Goal: Transaction & Acquisition: Purchase product/service

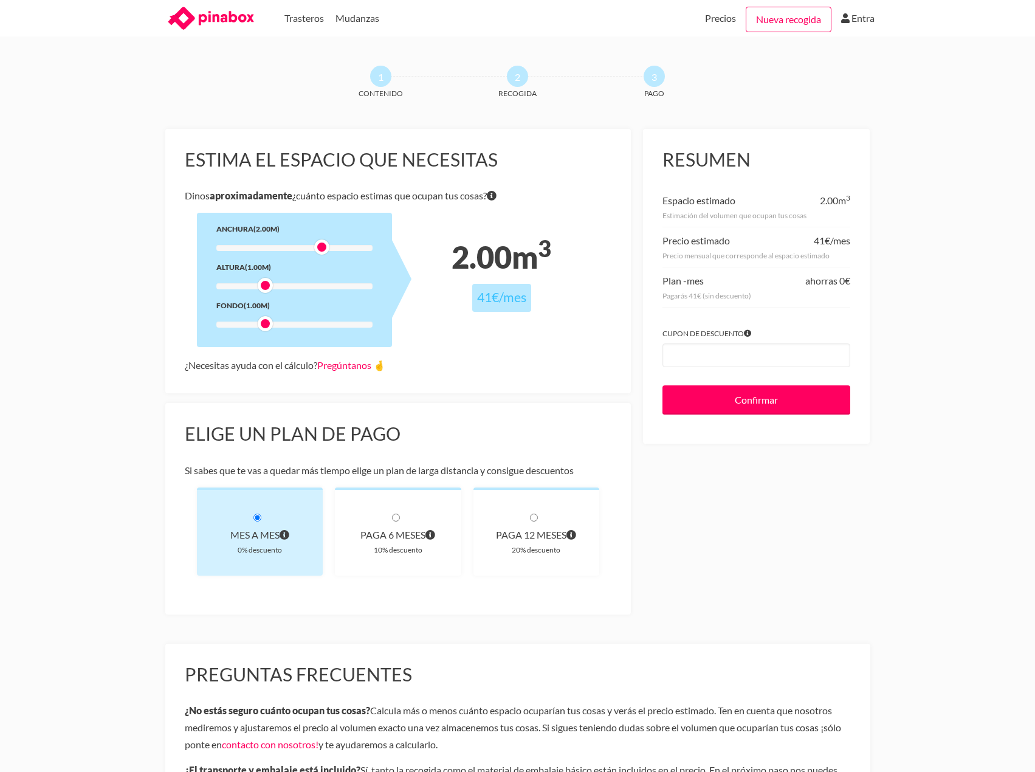
drag, startPoint x: 267, startPoint y: 247, endPoint x: 334, endPoint y: 251, distance: 67.6
click at [330, 251] on div at bounding box center [321, 247] width 15 height 15
drag, startPoint x: 334, startPoint y: 251, endPoint x: 327, endPoint y: 251, distance: 7.9
click at [327, 251] on div at bounding box center [321, 247] width 15 height 15
drag, startPoint x: 270, startPoint y: 322, endPoint x: 410, endPoint y: 331, distance: 140.1
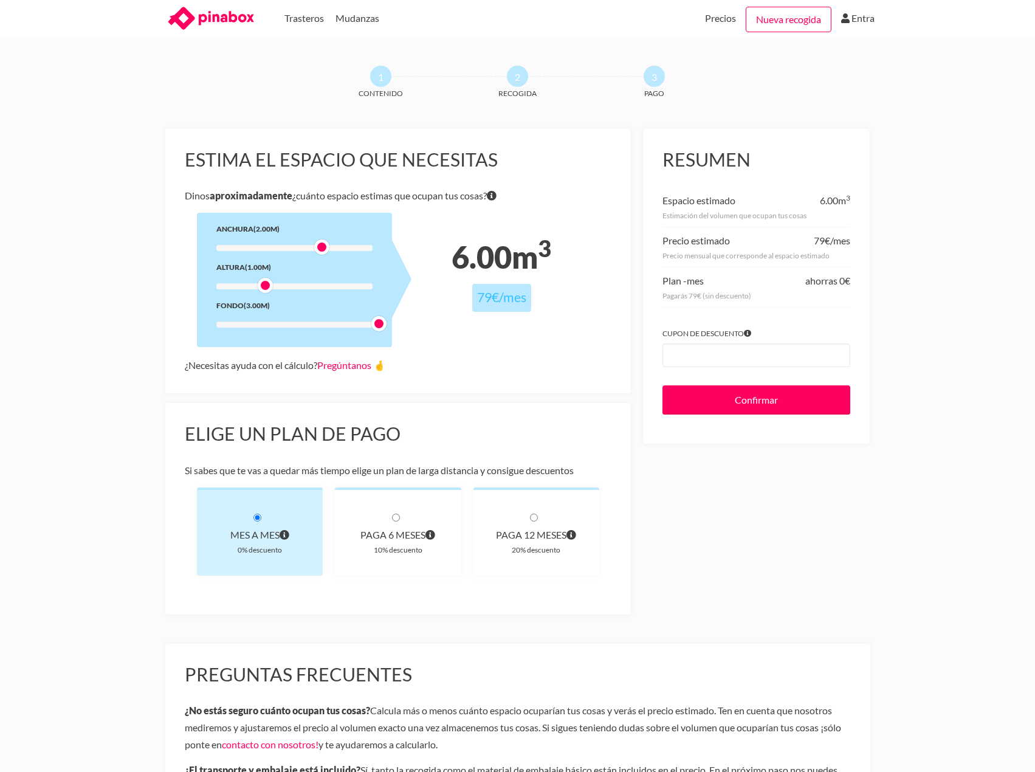
click at [410, 331] on div "Estima el espacio que necesitas Dinos aproximadamente ¿cuánto espacio estimas q…" at bounding box center [398, 261] width 466 height 264
drag, startPoint x: 377, startPoint y: 328, endPoint x: 285, endPoint y: 277, distance: 105.1
click at [265, 314] on div "Anchura (2.00m) Altura (1.00m) Fondo (1.00m)" at bounding box center [294, 280] width 195 height 134
drag, startPoint x: 319, startPoint y: 249, endPoint x: 268, endPoint y: 241, distance: 51.1
click at [268, 241] on div at bounding box center [265, 247] width 15 height 15
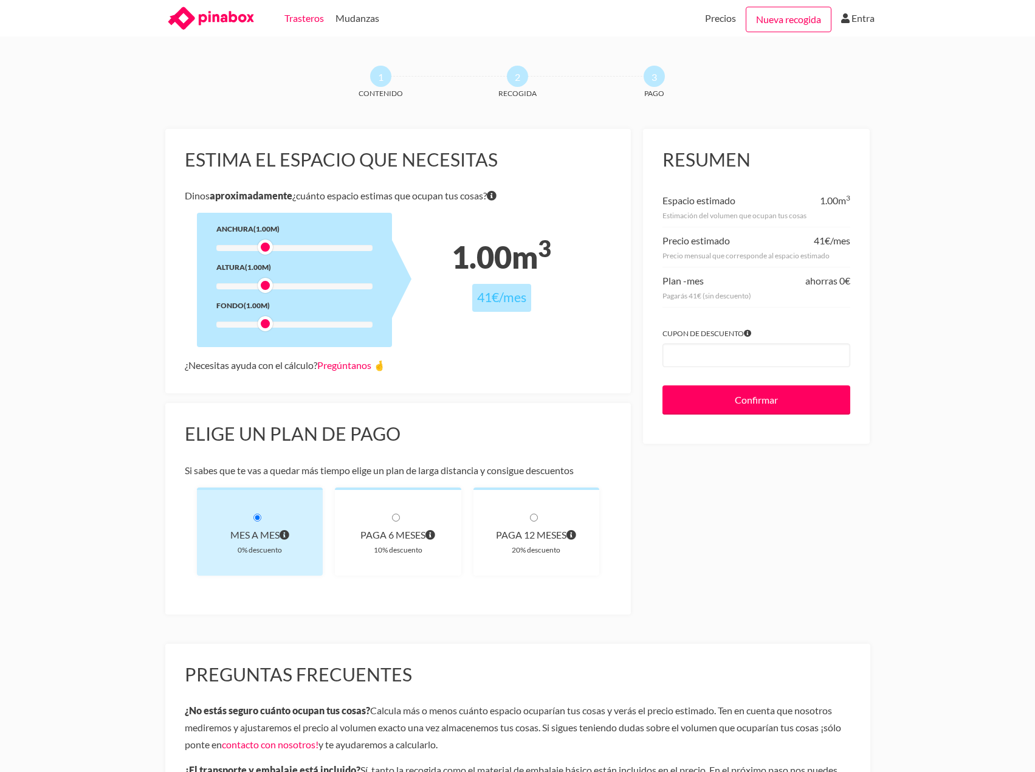
click at [294, 18] on link "Trasteros" at bounding box center [305, 18] width 40 height 36
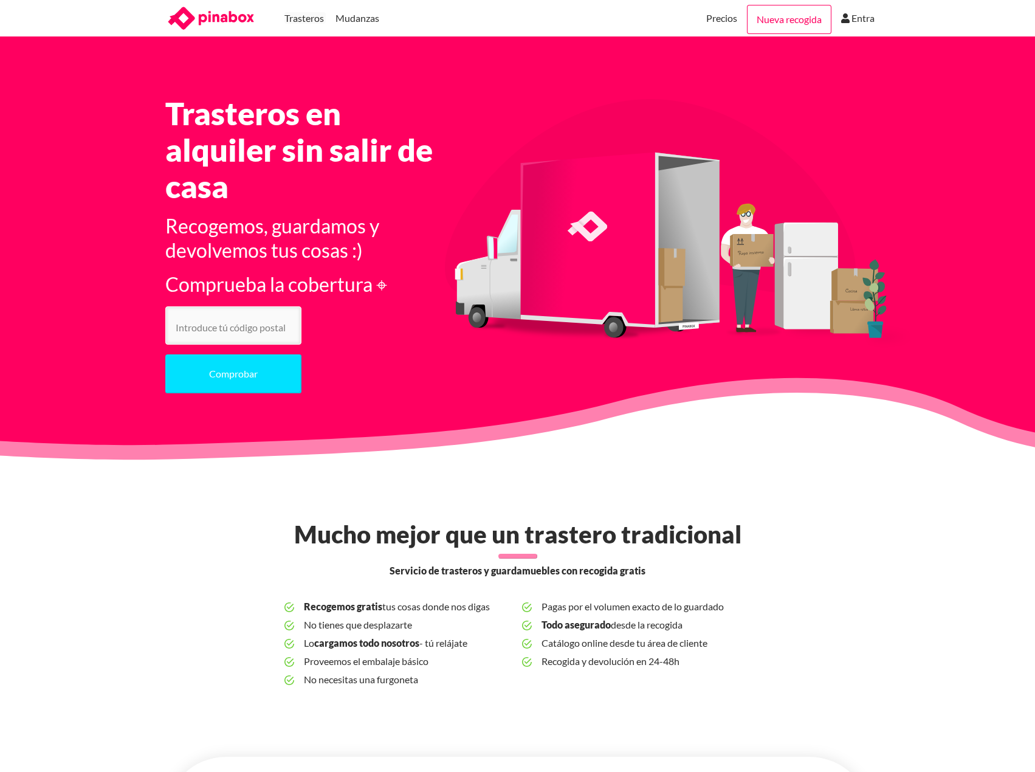
click at [244, 347] on form "Comprueba la cobertura ⌖ Comprobar" at bounding box center [308, 337] width 287 height 131
click at [245, 334] on input "number" at bounding box center [233, 325] width 136 height 38
type input "28981"
click at [210, 365] on button "Comprobar" at bounding box center [233, 373] width 136 height 39
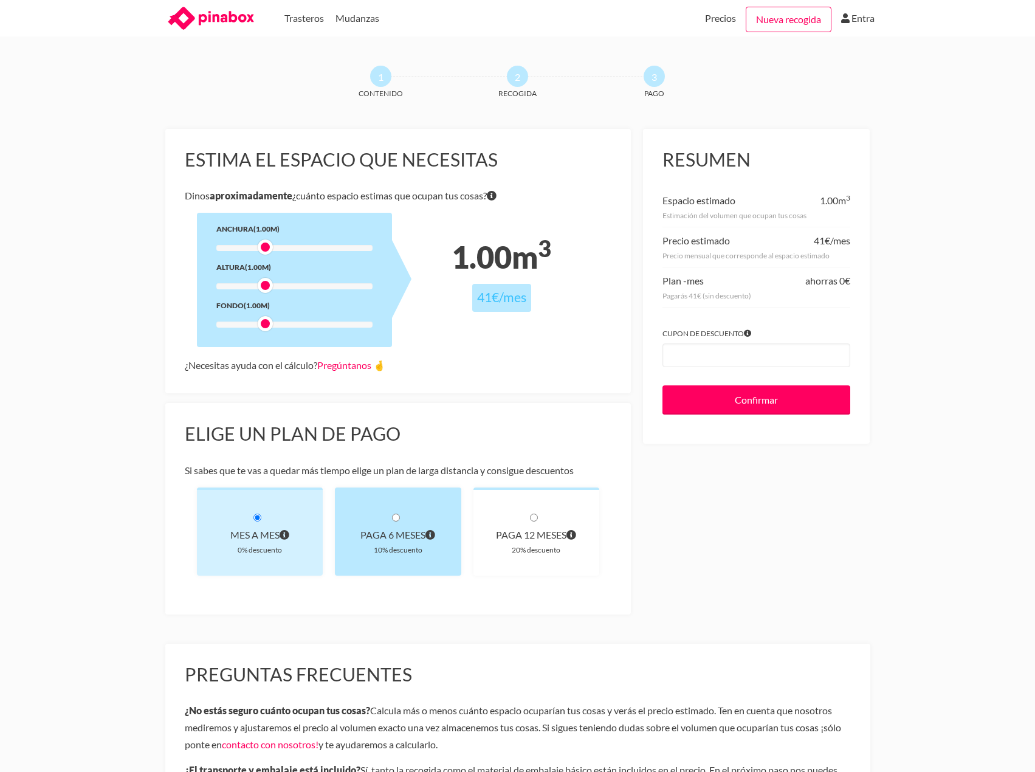
click at [423, 522] on div "paga 6 meses 10% descuento" at bounding box center [398, 532] width 126 height 88
radio input "true"
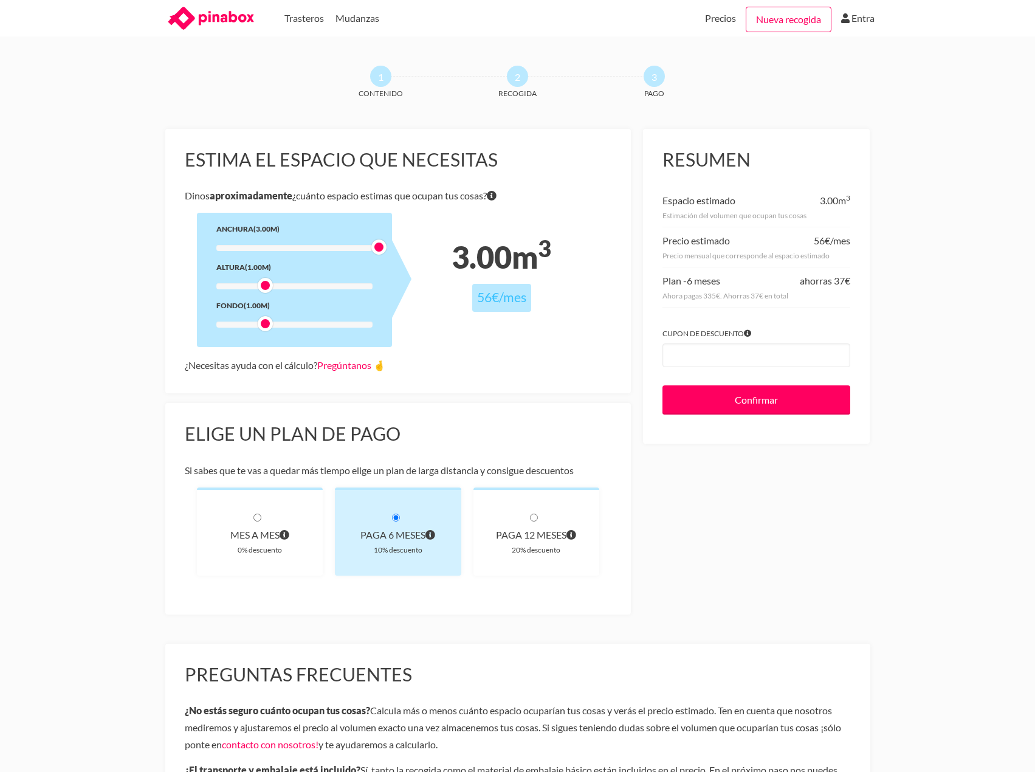
drag, startPoint x: 264, startPoint y: 247, endPoint x: 399, endPoint y: 244, distance: 135.0
click at [392, 244] on div "Anchura (3.00m) Altura (1.00m) Fondo (1.00m)" at bounding box center [294, 280] width 195 height 134
drag, startPoint x: 265, startPoint y: 318, endPoint x: 393, endPoint y: 316, distance: 128.3
click at [392, 316] on div "Anchura (3.00m) Altura (1.00m) Fondo (3.00m)" at bounding box center [294, 280] width 195 height 134
drag, startPoint x: 267, startPoint y: 286, endPoint x: 331, endPoint y: 286, distance: 63.8
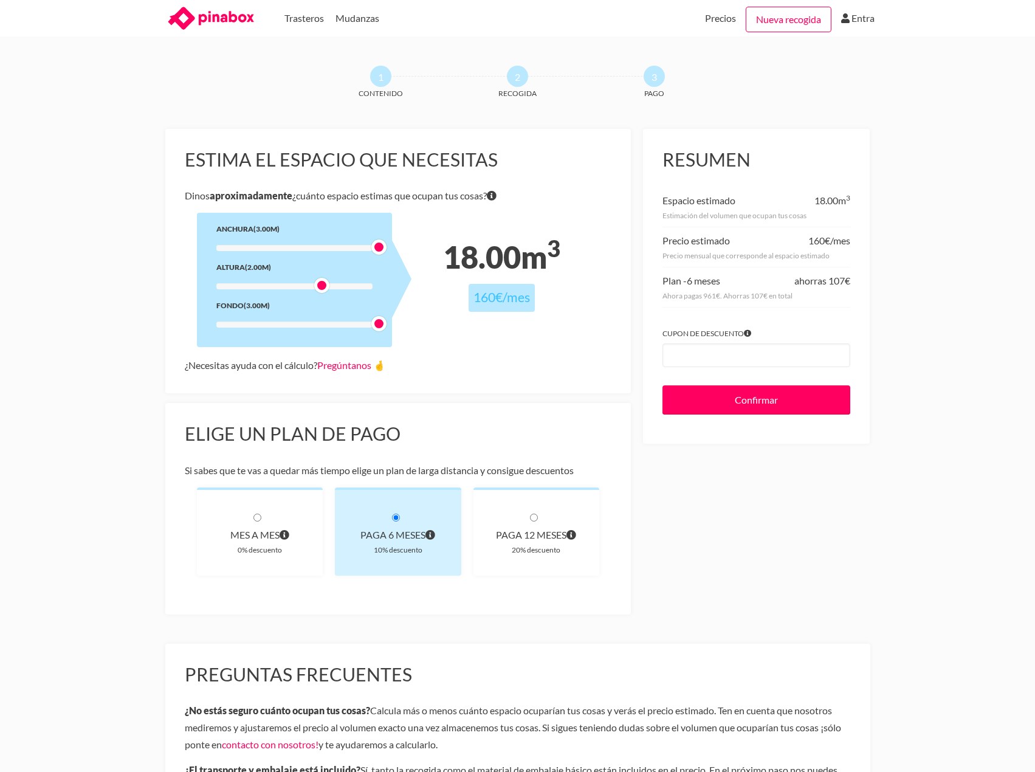
click at [331, 286] on div at bounding box center [294, 286] width 156 height 6
drag, startPoint x: 321, startPoint y: 282, endPoint x: 331, endPoint y: 282, distance: 10.4
click at [331, 282] on div at bounding box center [336, 285] width 15 height 15
drag, startPoint x: 378, startPoint y: 250, endPoint x: 338, endPoint y: 251, distance: 40.1
click at [338, 251] on div at bounding box center [336, 247] width 15 height 15
